Goal: Find specific page/section: Find specific page/section

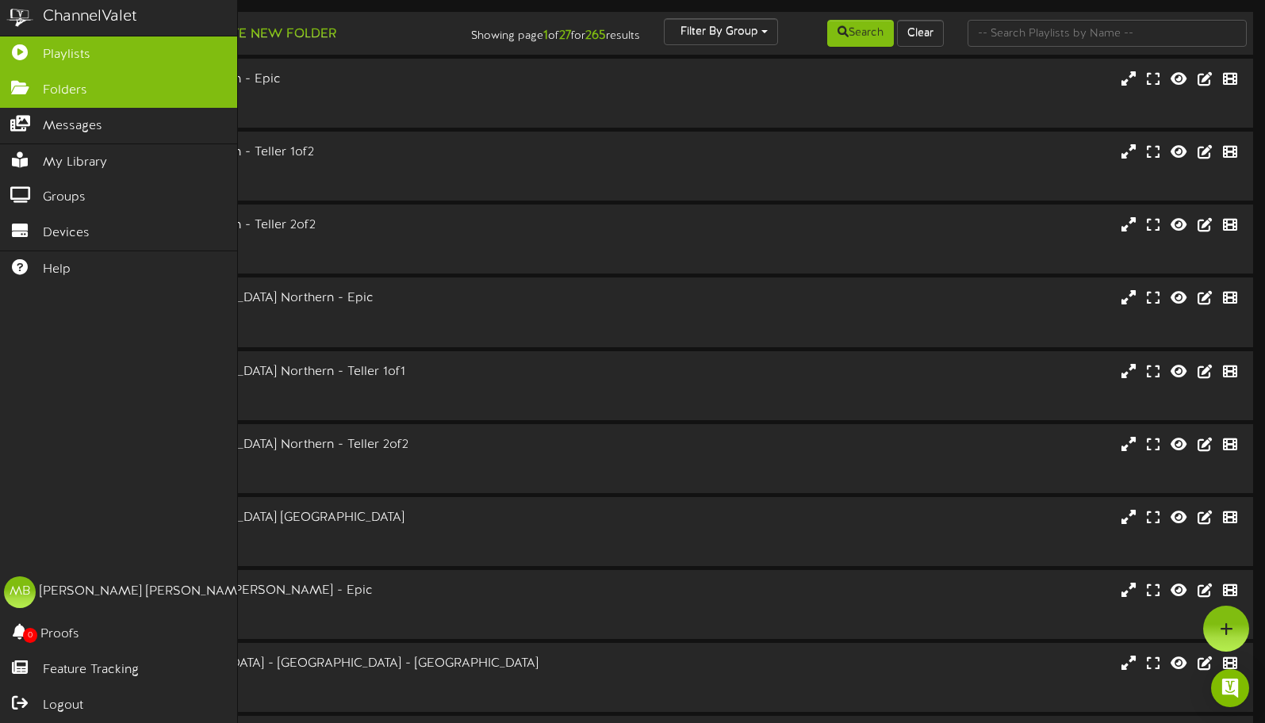
click at [51, 91] on span "Folders" at bounding box center [65, 91] width 44 height 18
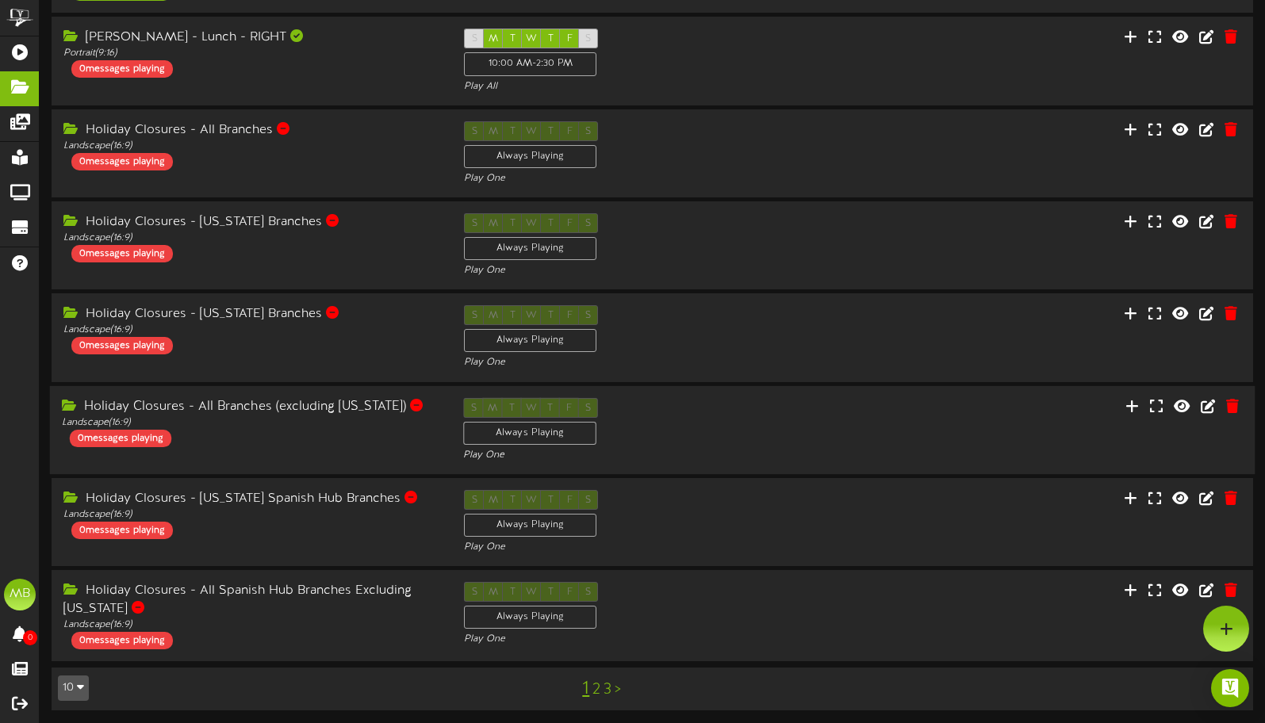
scroll to position [331, 0]
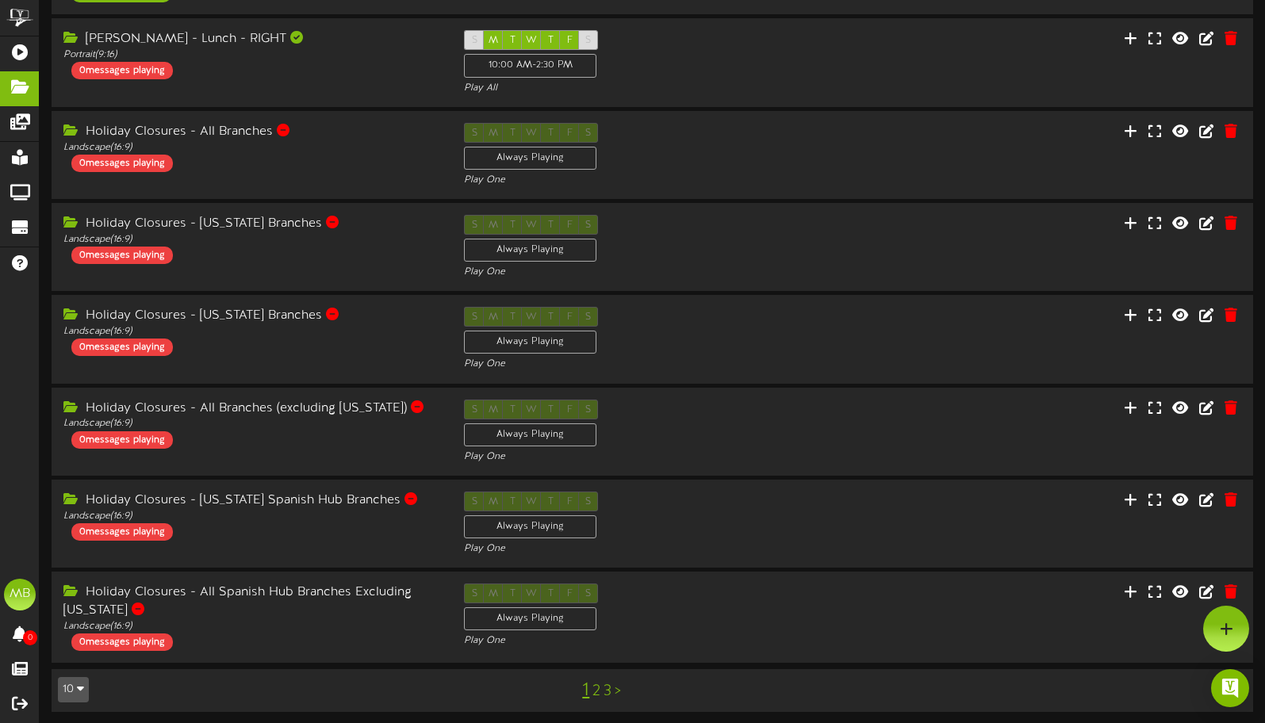
click at [594, 688] on link "2" at bounding box center [596, 691] width 8 height 17
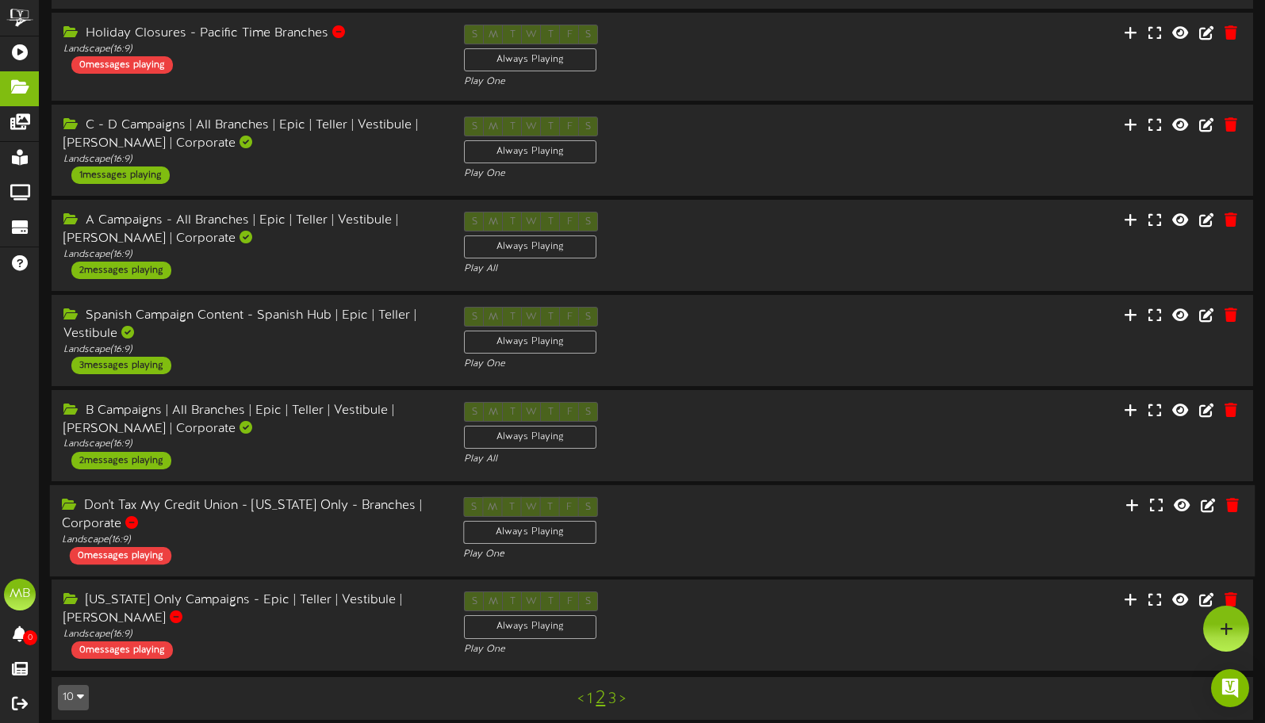
scroll to position [339, 0]
click at [611, 691] on link "3" at bounding box center [612, 699] width 8 height 17
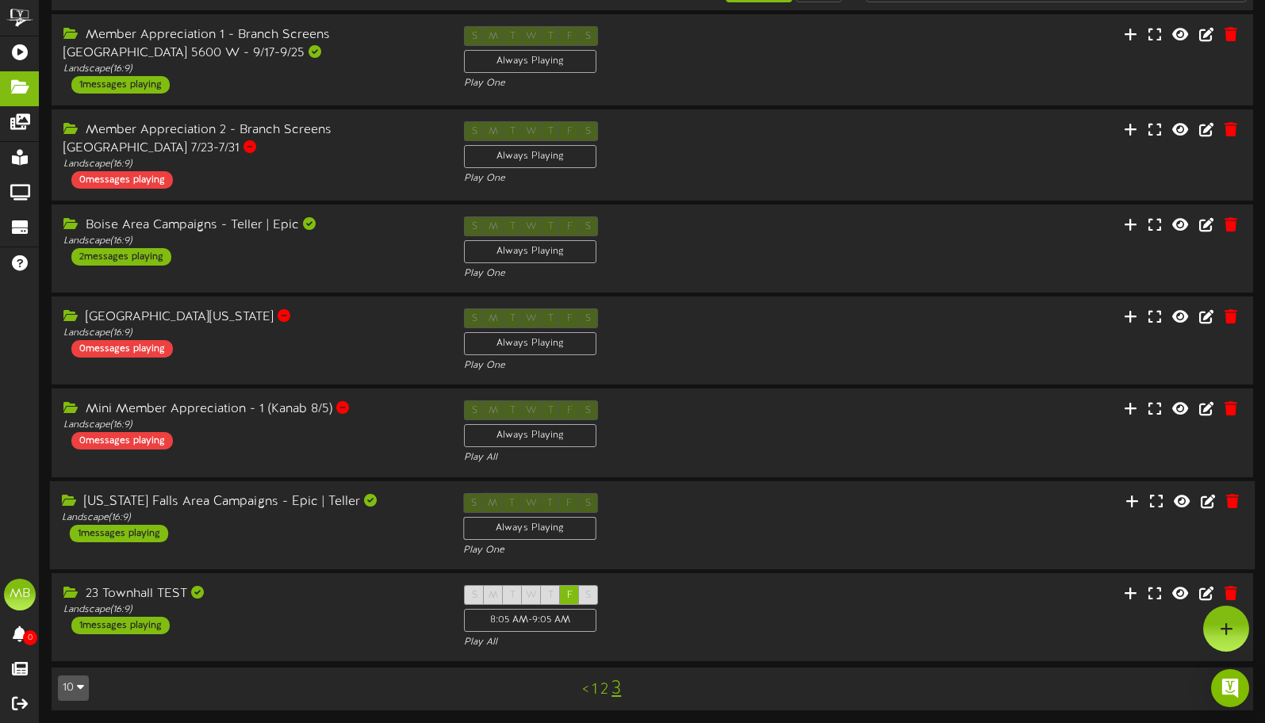
scroll to position [56, 0]
click at [603, 683] on link "2" at bounding box center [604, 690] width 8 height 17
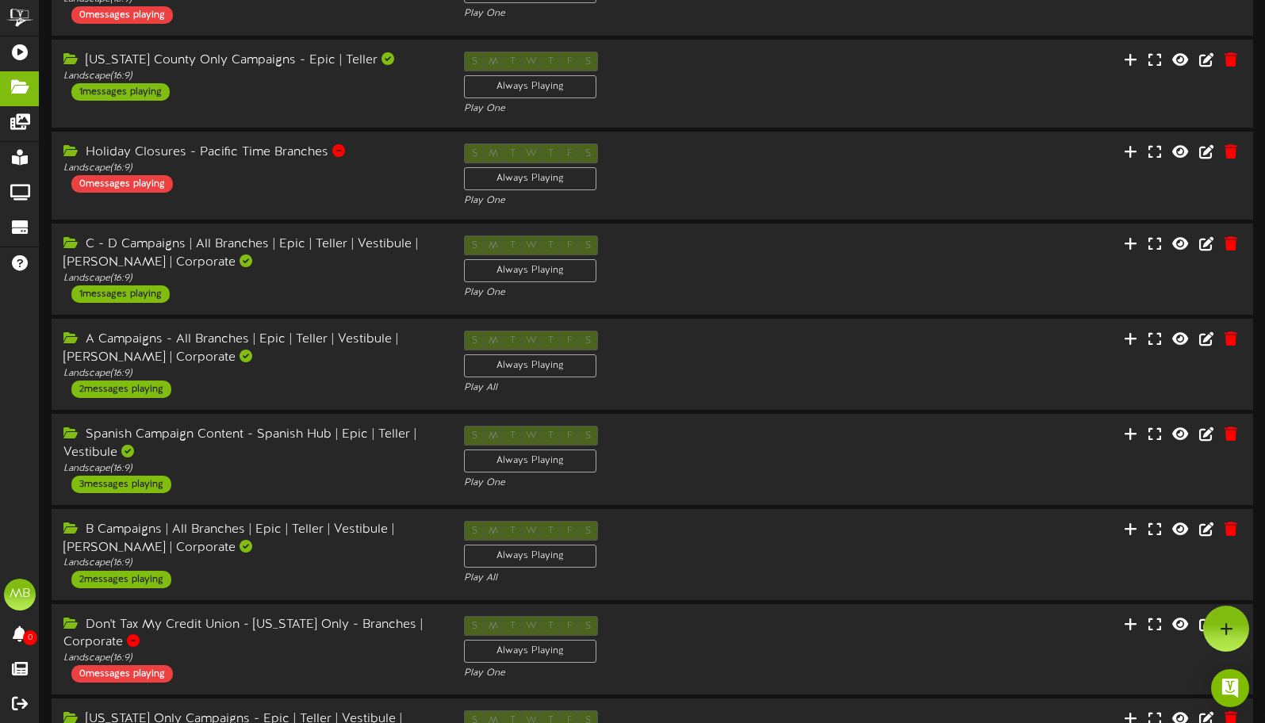
scroll to position [220, 0]
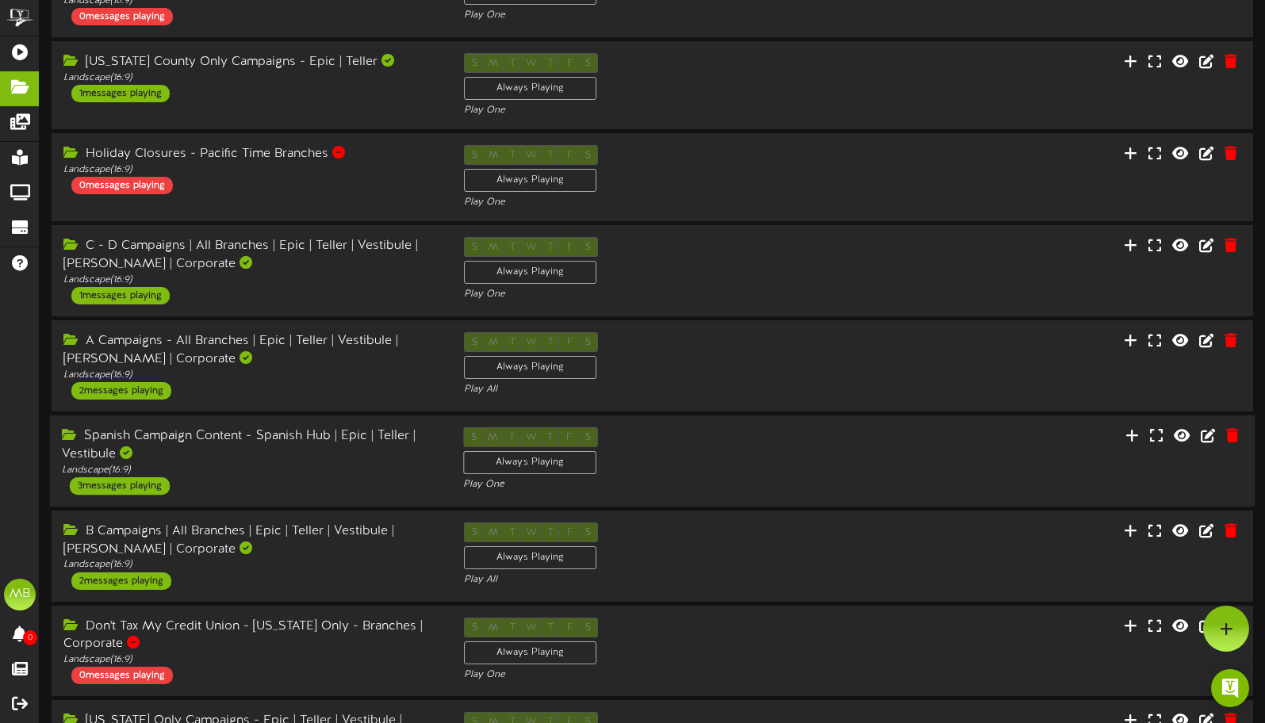
click at [173, 427] on div "Spanish Campaign Content - Spanish Hub | Epic | Teller | Vestibule" at bounding box center [250, 445] width 377 height 36
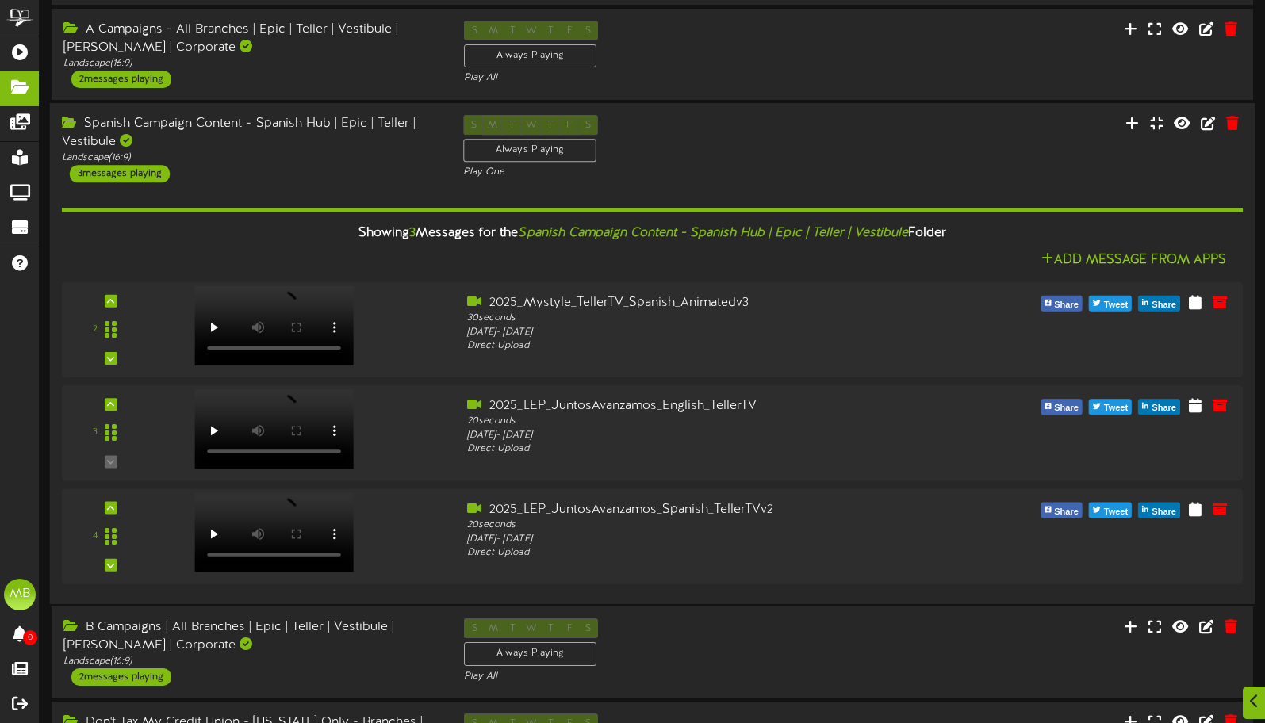
scroll to position [537, 0]
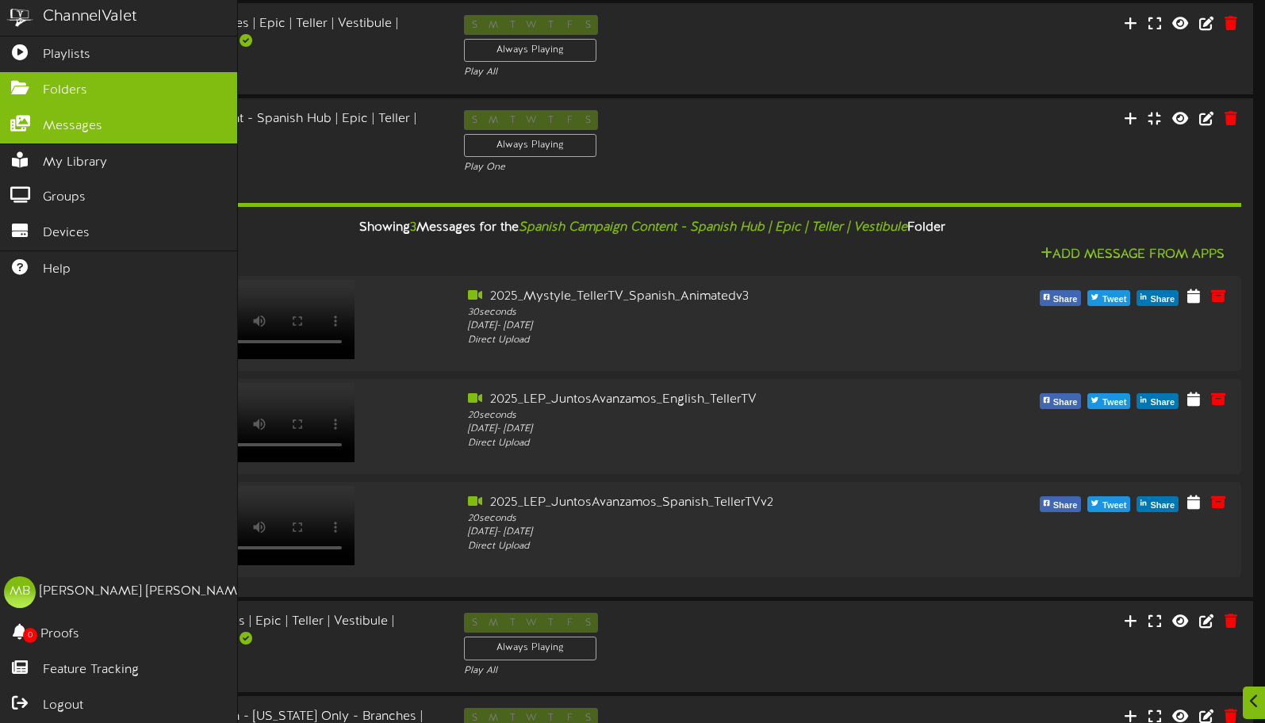
click at [42, 121] on link "Messages" at bounding box center [118, 126] width 237 height 36
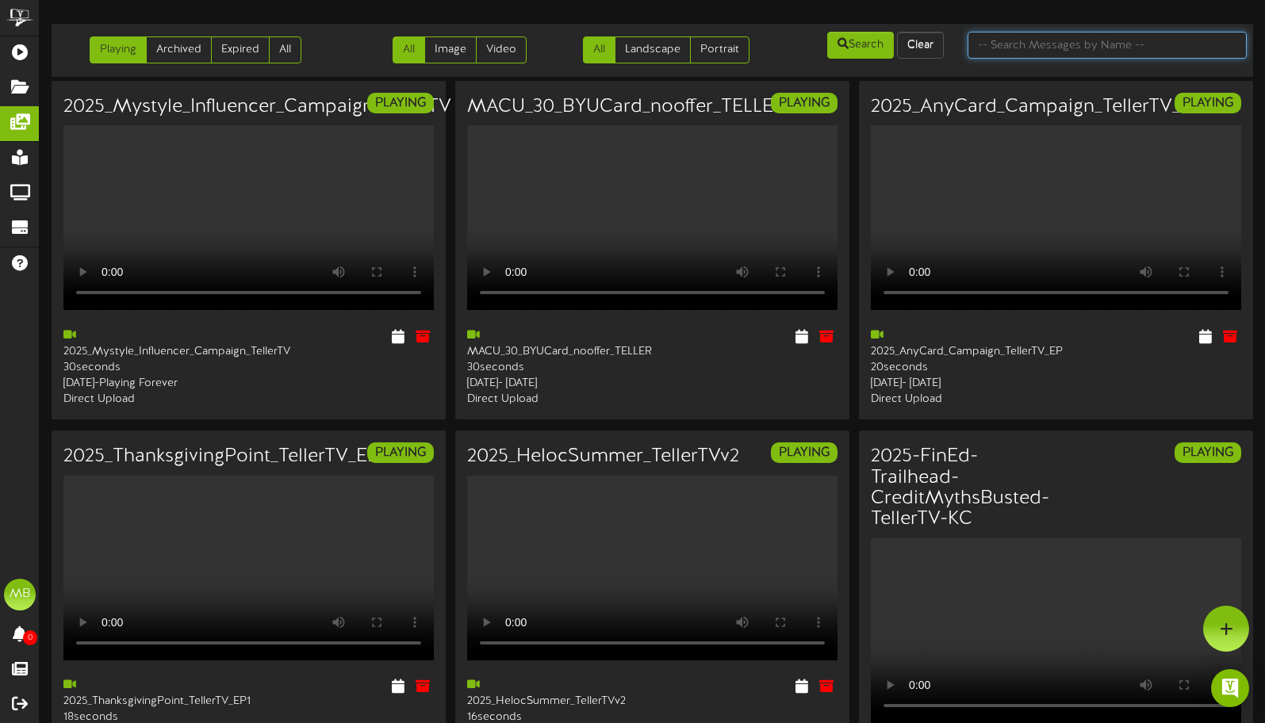
click at [1081, 48] on input "text" at bounding box center [1106, 45] width 279 height 27
type input "spanish"
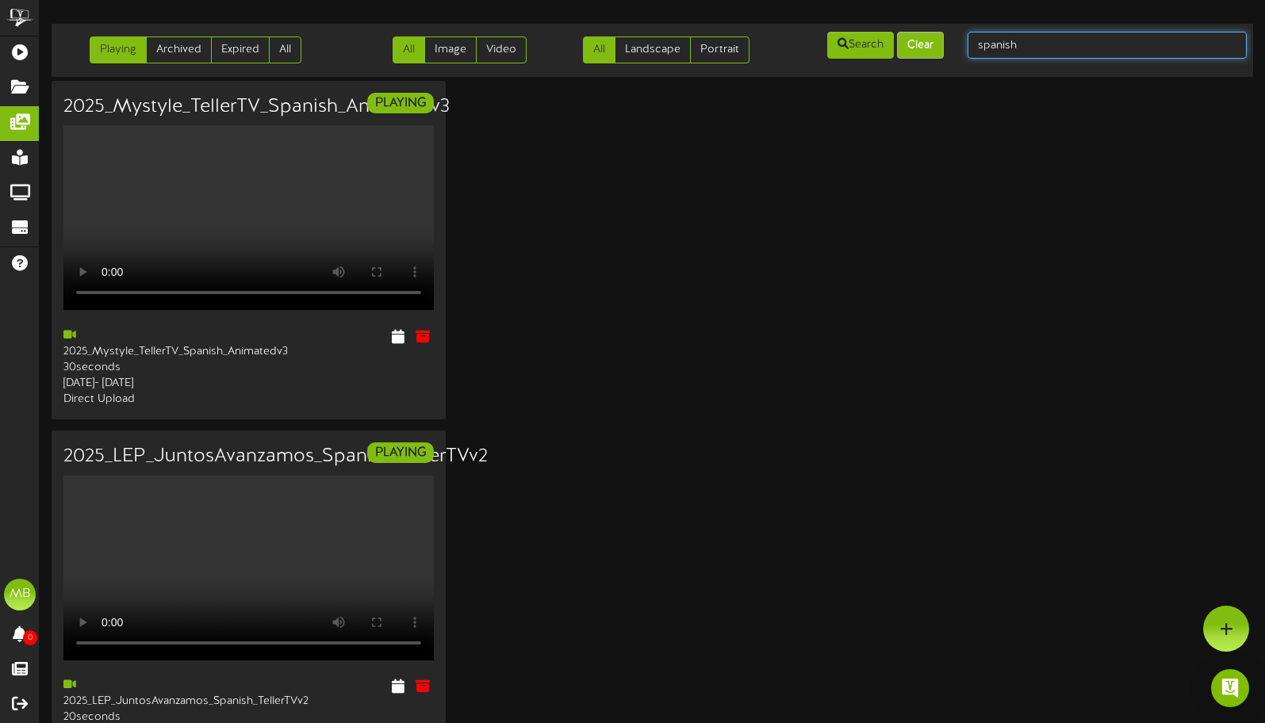
drag, startPoint x: 1032, startPoint y: 46, endPoint x: 915, endPoint y: 46, distance: 117.4
click at [915, 46] on div "Playing Archived Expired All All Image Video All Landscape Portrait" at bounding box center [652, 50] width 1212 height 40
type input "guia"
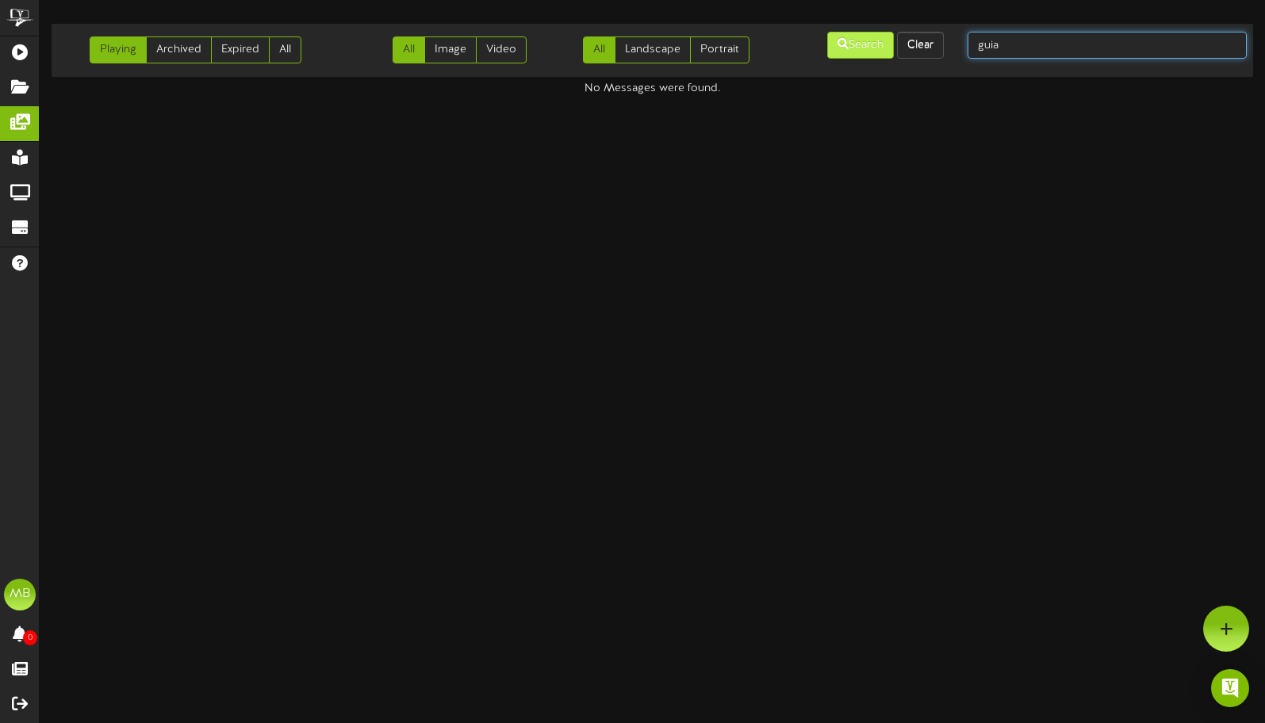
drag, startPoint x: 1039, startPoint y: 46, endPoint x: 852, endPoint y: 36, distance: 187.4
click at [852, 36] on div "Playing Archived Expired All All Image Video All Landscape Portrait" at bounding box center [652, 50] width 1212 height 40
type input "guiding"
click at [1032, 41] on input "guiding" at bounding box center [1106, 45] width 279 height 27
type input "guid"
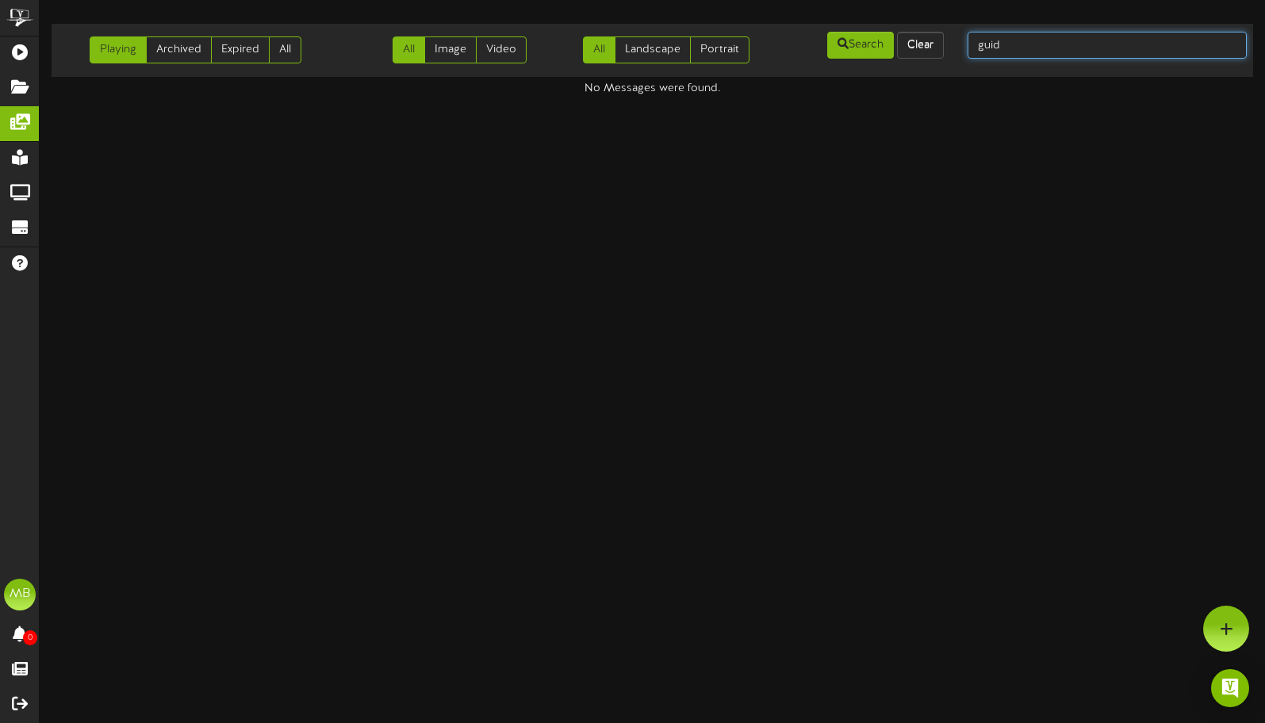
click at [1046, 50] on input "guid" at bounding box center [1106, 45] width 279 height 27
type input "gyf"
click at [1093, 44] on input "gyf" at bounding box center [1106, 45] width 279 height 27
type input "g"
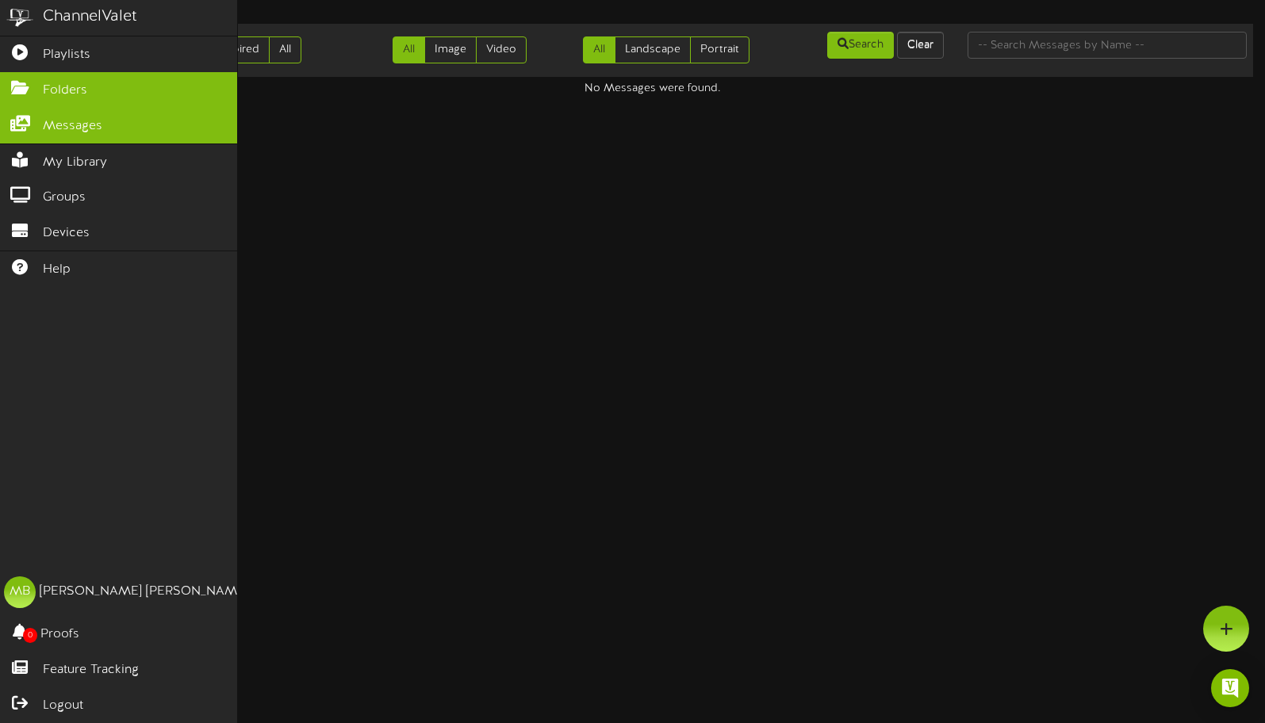
click at [26, 84] on icon at bounding box center [20, 86] width 40 height 12
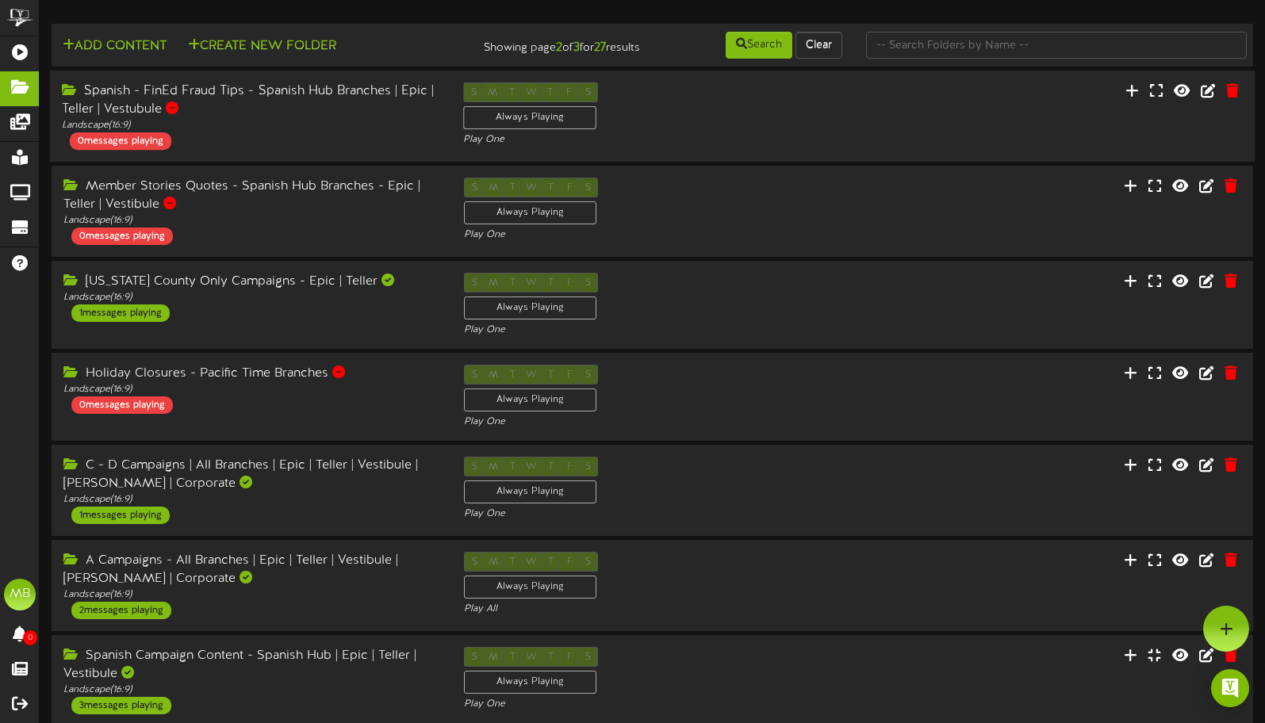
click at [108, 105] on div "Spanish - FinEd Fraud Tips - Spanish Hub Branches | Epic | Teller | Vestubule" at bounding box center [250, 100] width 377 height 36
